Goal: Contribute content

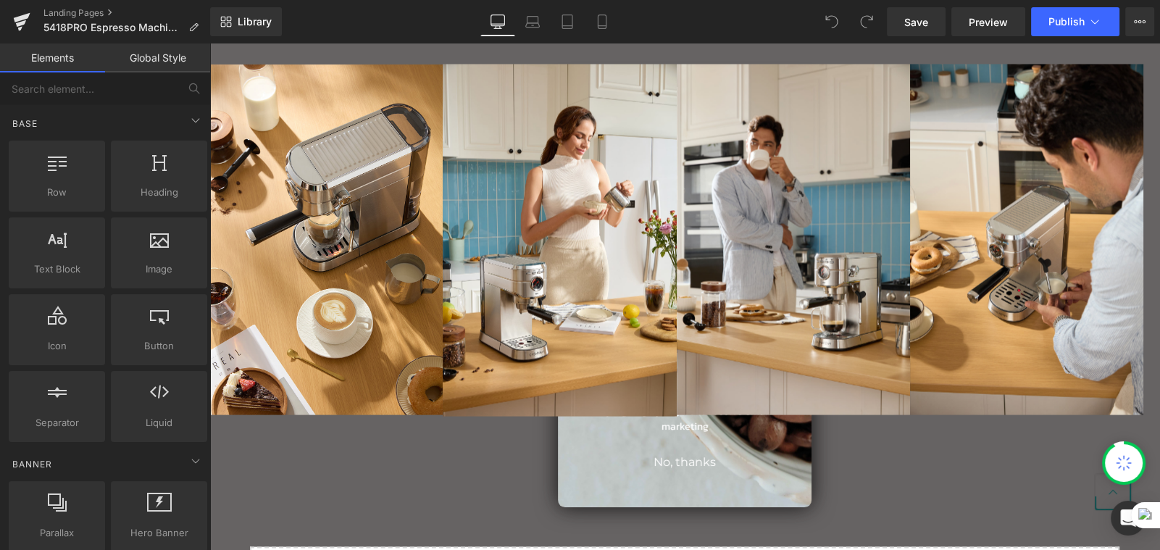
scroll to position [3043, 0]
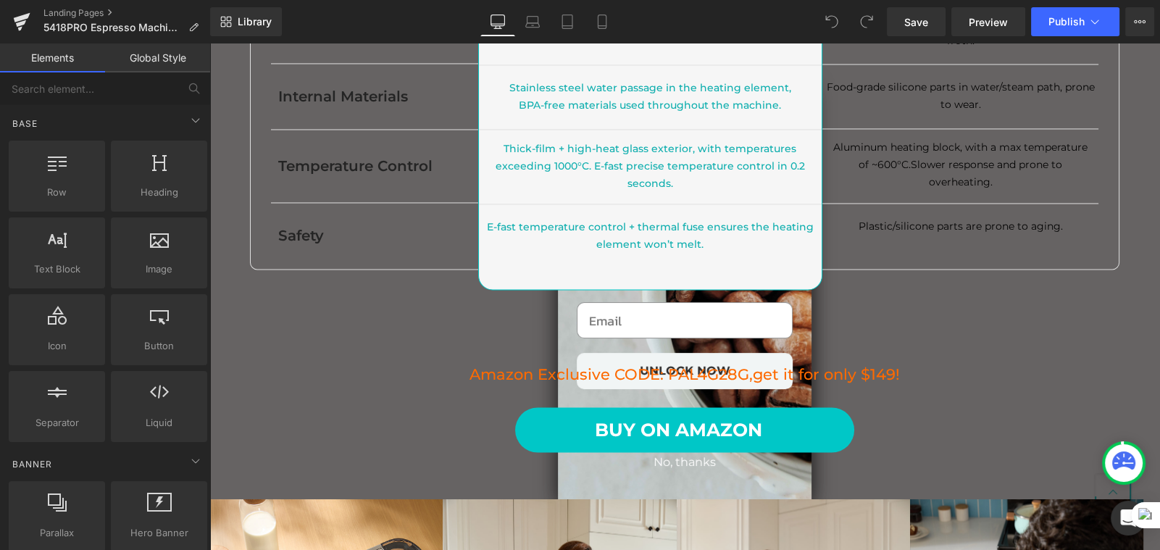
click at [927, 385] on div "Amazon Exclusive CODE: PAL4G28G, get it for only $149! Heading" at bounding box center [684, 374] width 951 height 21
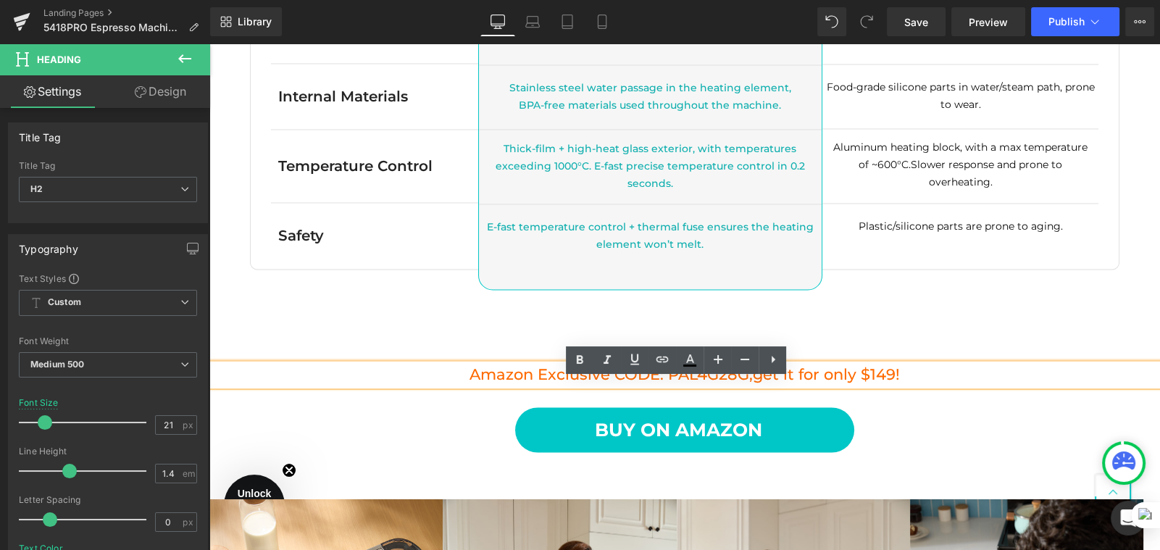
click at [919, 385] on h2 "Amazon Exclusive CODE: PAL4G28G, get it for only $149!" at bounding box center [684, 374] width 951 height 21
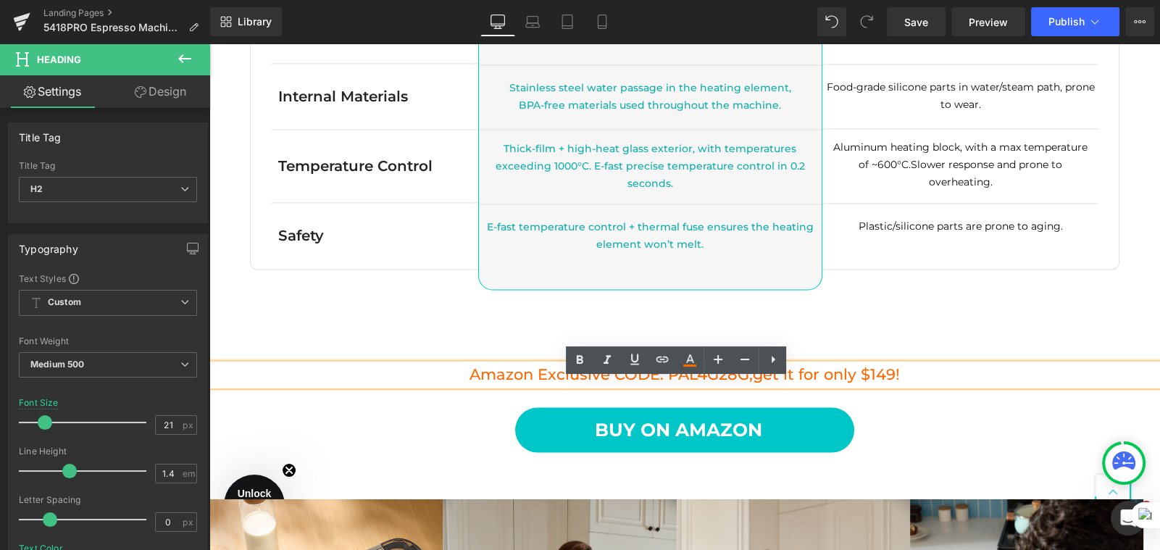
scroll to position [0, 0]
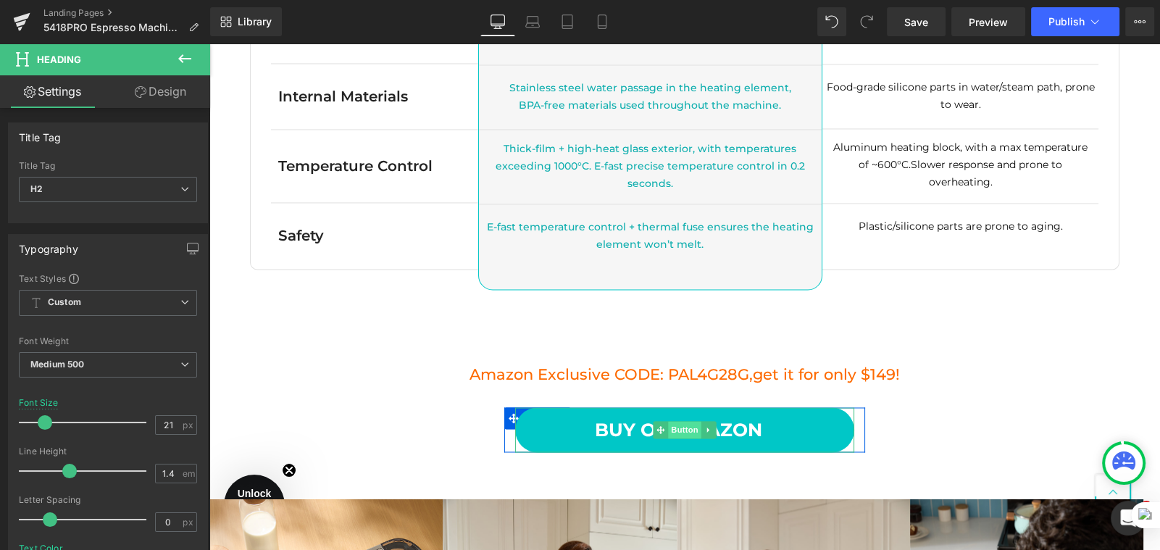
click at [659, 438] on span at bounding box center [660, 429] width 15 height 17
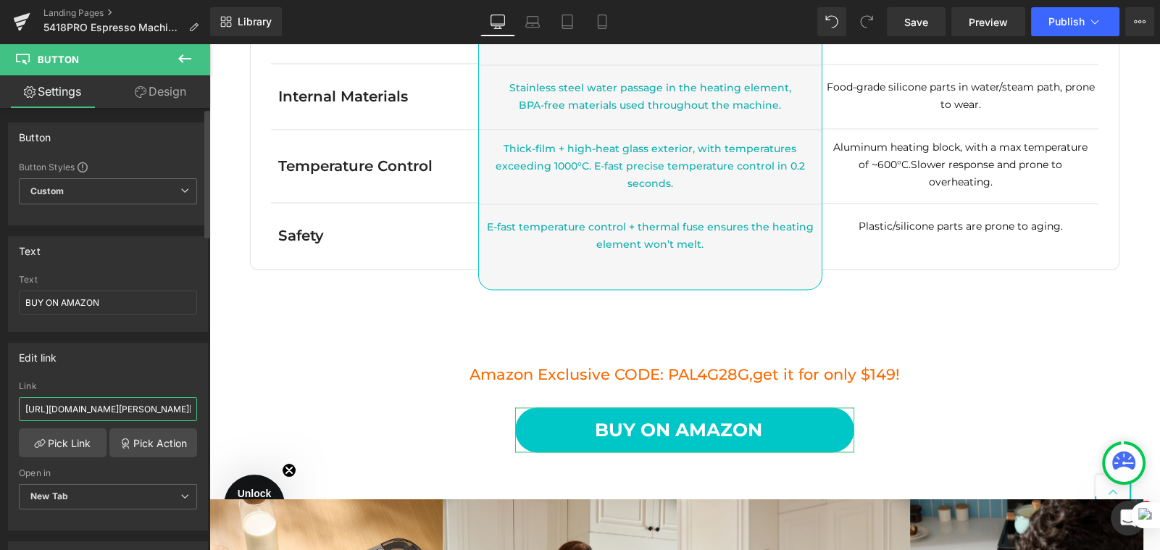
click at [70, 402] on input "[URL][DOMAIN_NAME][PERSON_NAME][PERSON_NAME]" at bounding box center [108, 409] width 178 height 24
paste input "[URL][DOMAIN_NAME][PERSON_NAME][PERSON_NAME]"
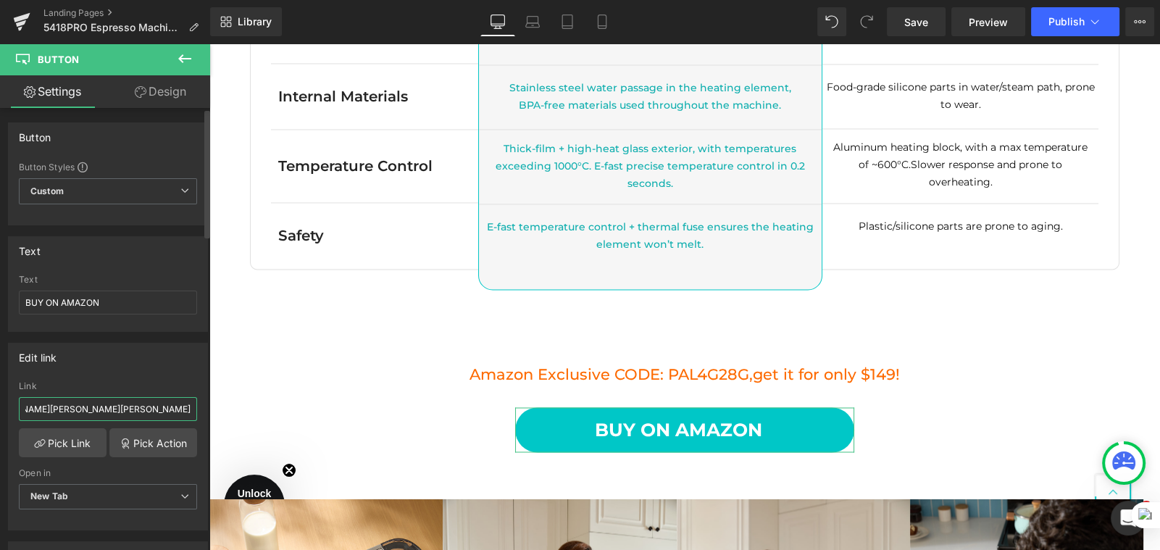
type input "[URL][DOMAIN_NAME][PERSON_NAME][PERSON_NAME]"
click at [81, 374] on div "Edit link [URL][DOMAIN_NAME][PERSON_NAME][PERSON_NAME] Link [URL][DOMAIN_NAME][…" at bounding box center [108, 437] width 200 height 188
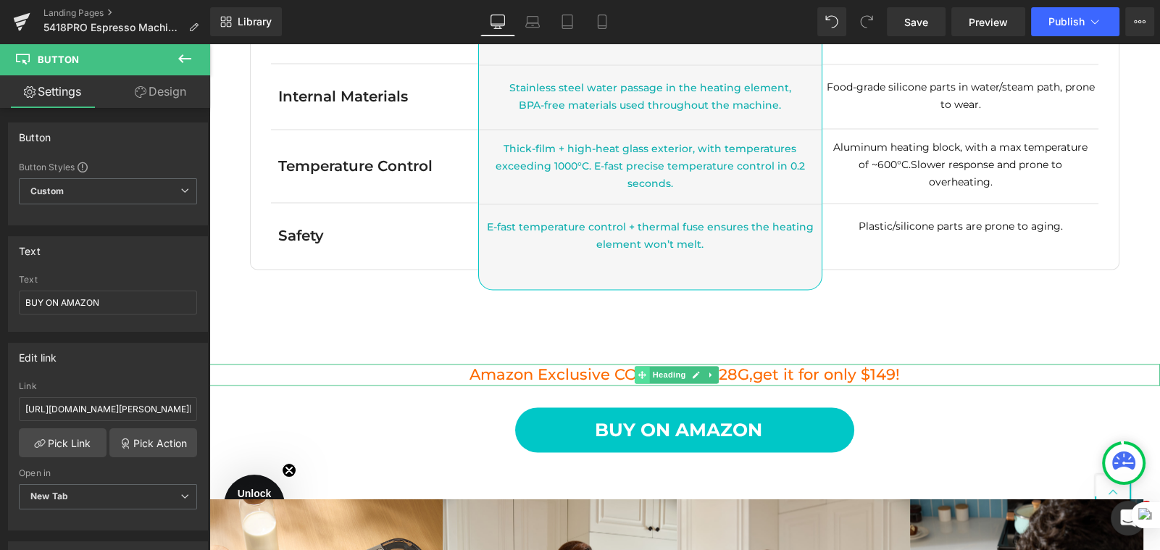
click at [640, 379] on icon at bounding box center [642, 374] width 8 height 9
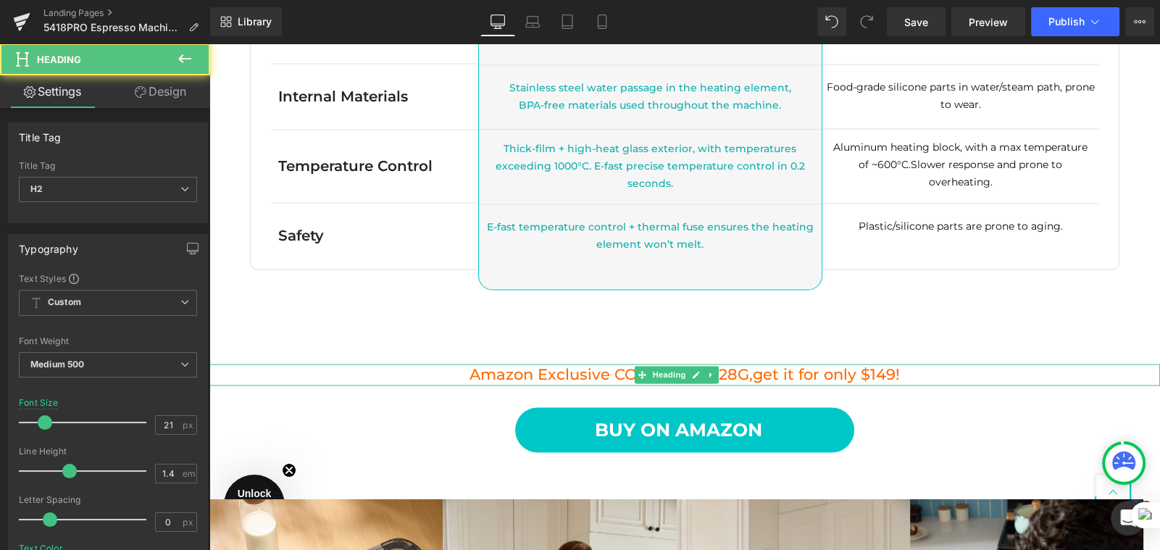
click at [731, 385] on h2 "Amazon Exclusive CODE: PAL4G28G, get it for only $149!" at bounding box center [684, 374] width 951 height 21
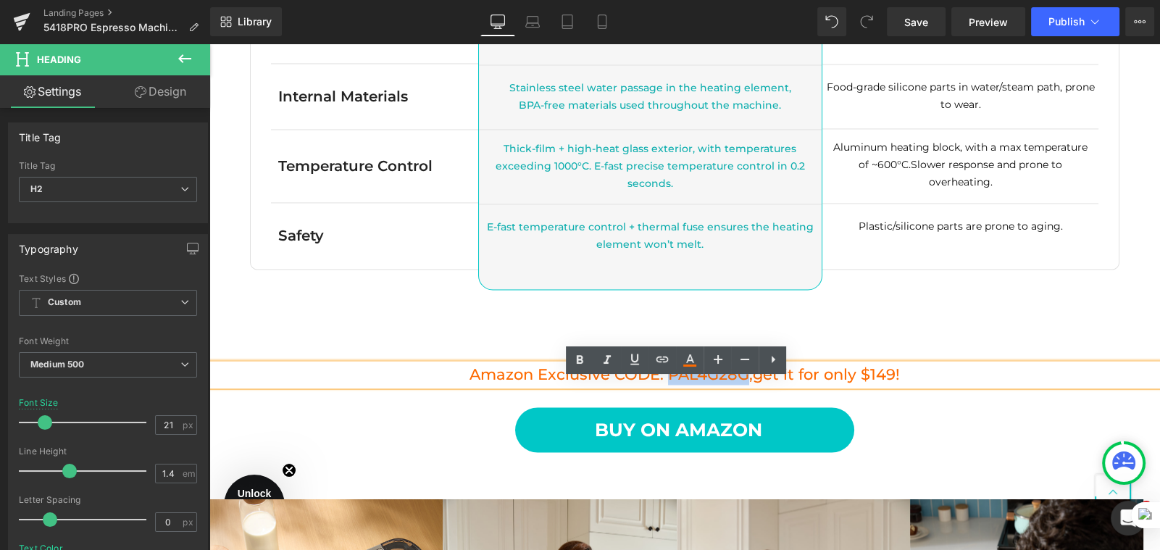
drag, startPoint x: 739, startPoint y: 391, endPoint x: 656, endPoint y: 393, distance: 83.4
click at [656, 385] on h2 "Amazon Exclusive CODE: PAL4G28G, get it for only $149!" at bounding box center [684, 374] width 951 height 21
paste div
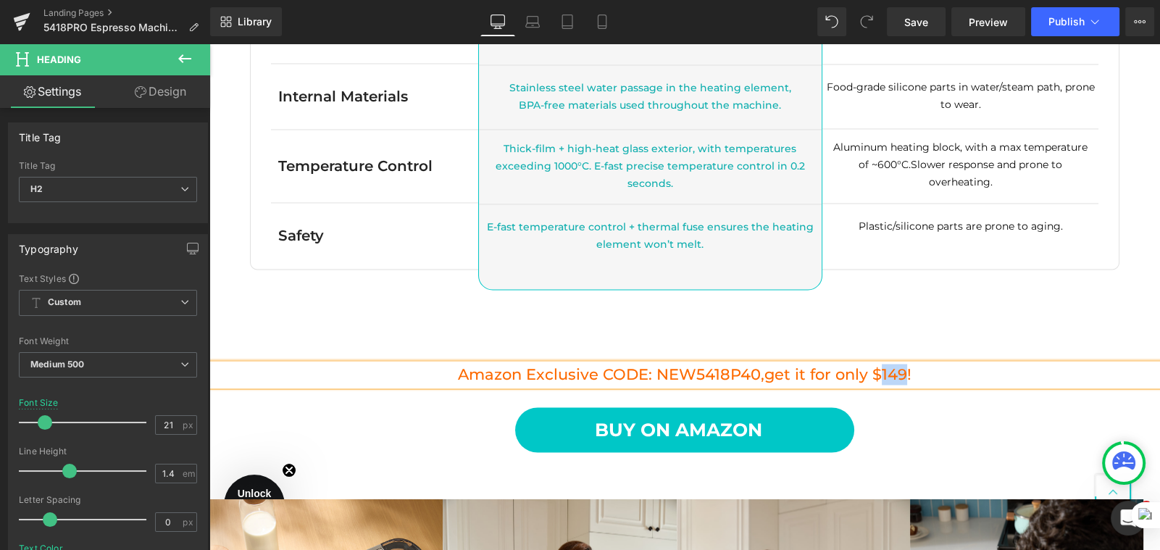
drag, startPoint x: 901, startPoint y: 391, endPoint x: 876, endPoint y: 395, distance: 25.6
click at [876, 383] on span "get it for only $149!" at bounding box center [837, 374] width 147 height 18
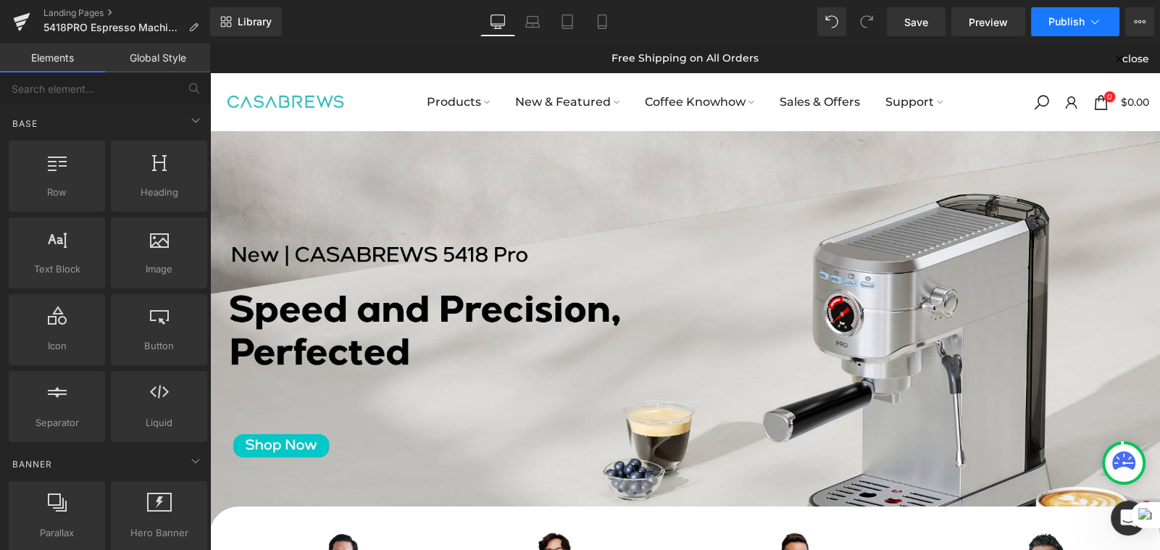
click at [1077, 22] on span "Publish" at bounding box center [1067, 22] width 36 height 12
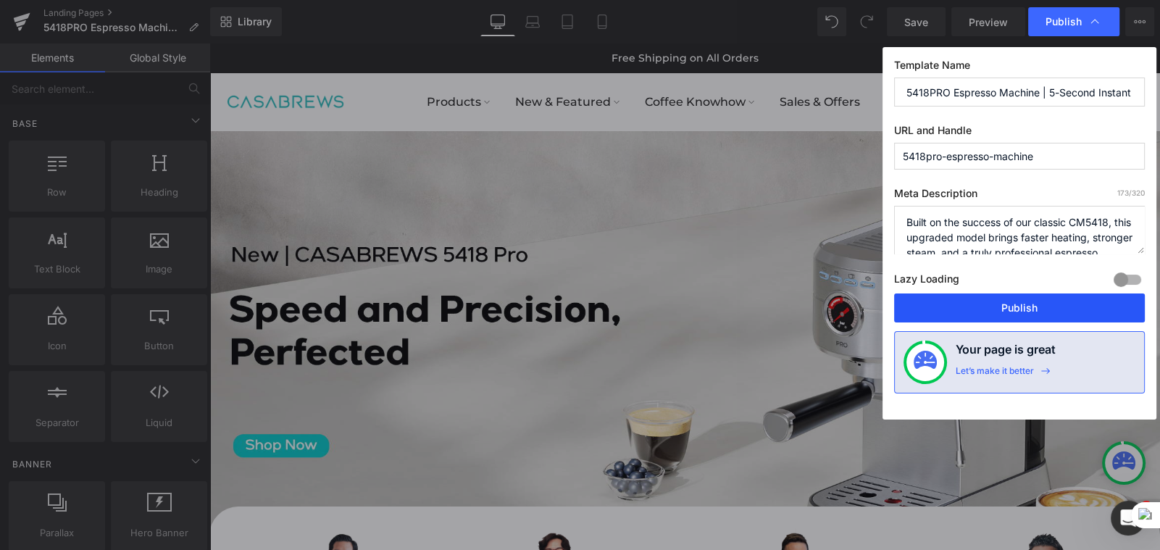
click at [0, 0] on button "Publish" at bounding box center [0, 0] width 0 height 0
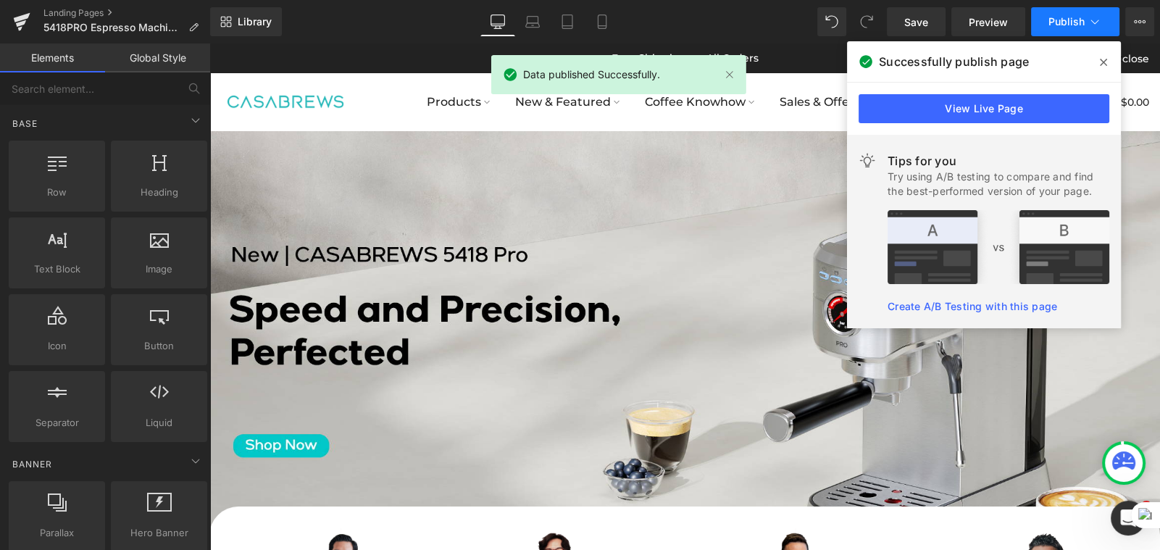
click at [1091, 18] on icon at bounding box center [1095, 21] width 14 height 14
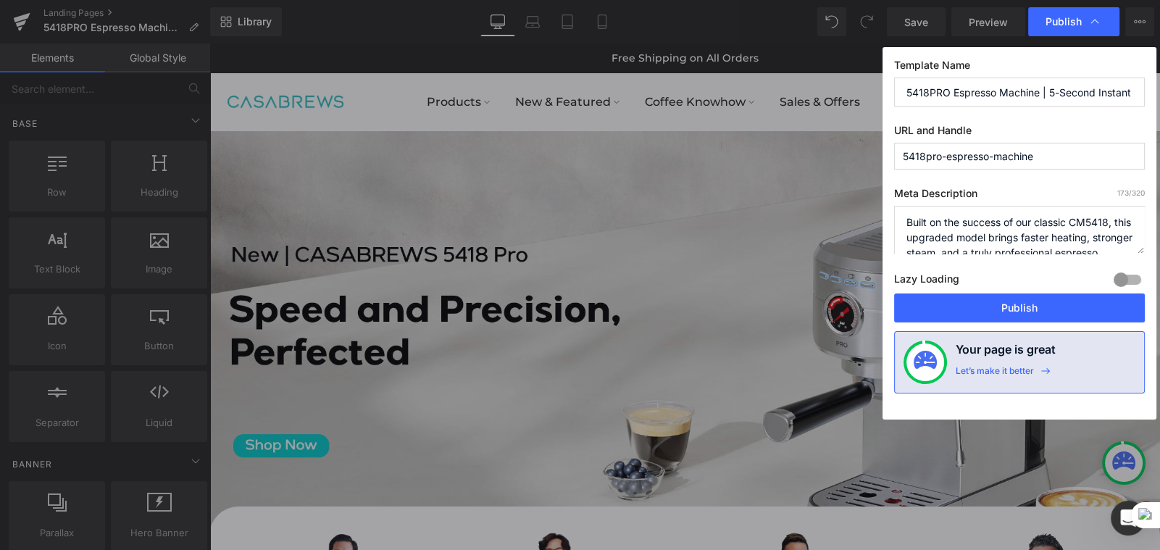
click at [0, 0] on input "5418PRO Espresso Machine | 5-Second Instant Heat, Café-Style at Home" at bounding box center [0, 0] width 0 height 0
type input "5418 PRO Espresso Machine | 5-Second Instant Heat, Café-Style at Home"
click at [0, 0] on label "URL and Handle" at bounding box center [0, 0] width 0 height 0
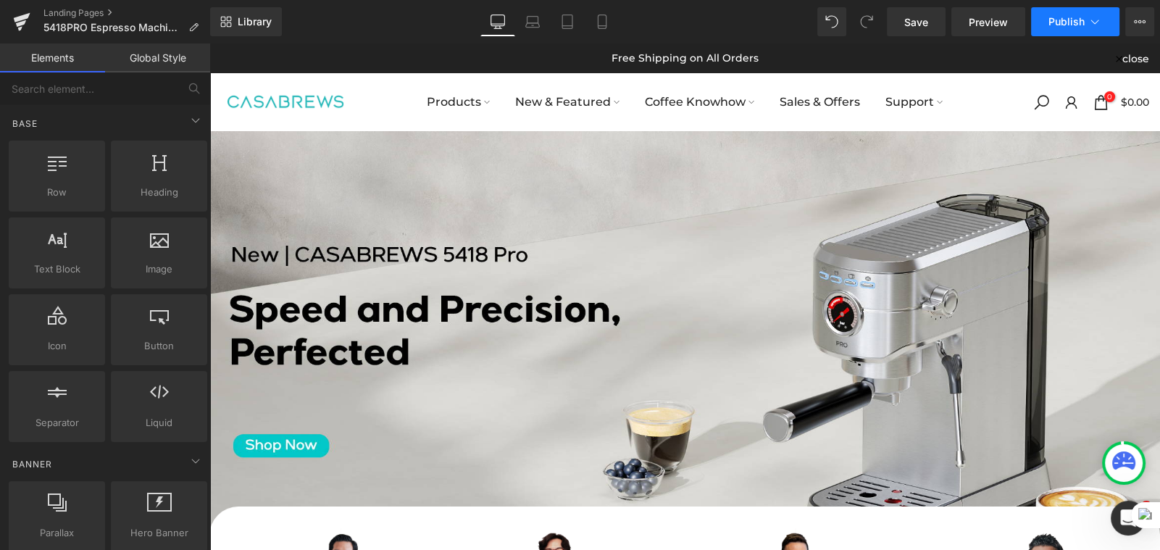
click at [1094, 16] on icon at bounding box center [1095, 21] width 14 height 14
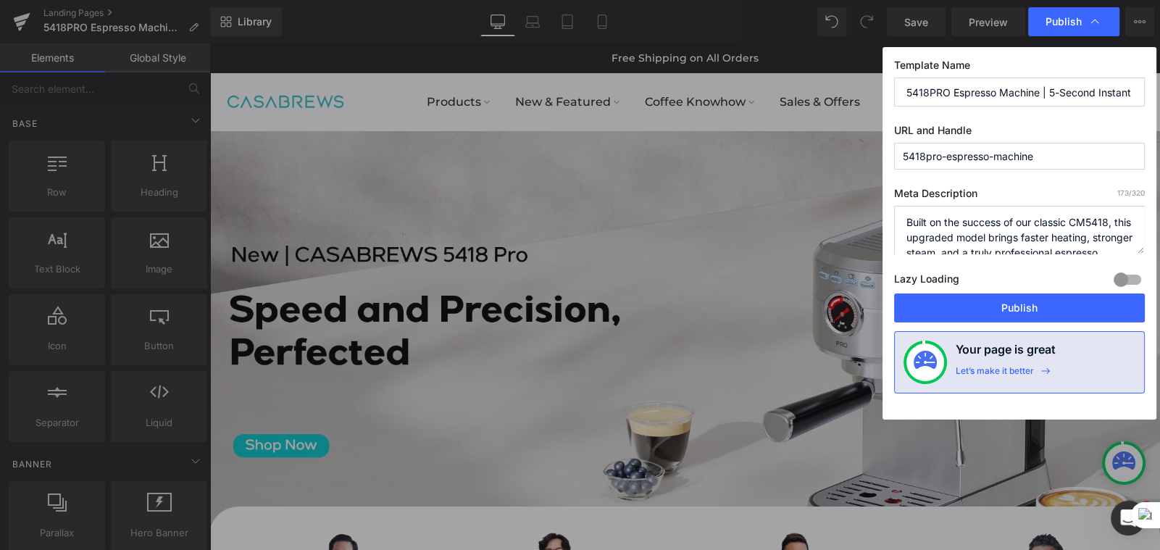
click at [0, 0] on input "5418PRO Espresso Machine | 5-Second Instant Heat, Café-Style at Home" at bounding box center [0, 0] width 0 height 0
type input "5418 PRO Espresso Machine | 5-Second Instant Heat, Café-Style at Home"
click at [1004, 295] on button "Publish" at bounding box center [1019, 307] width 251 height 29
